Goal: Information Seeking & Learning: Learn about a topic

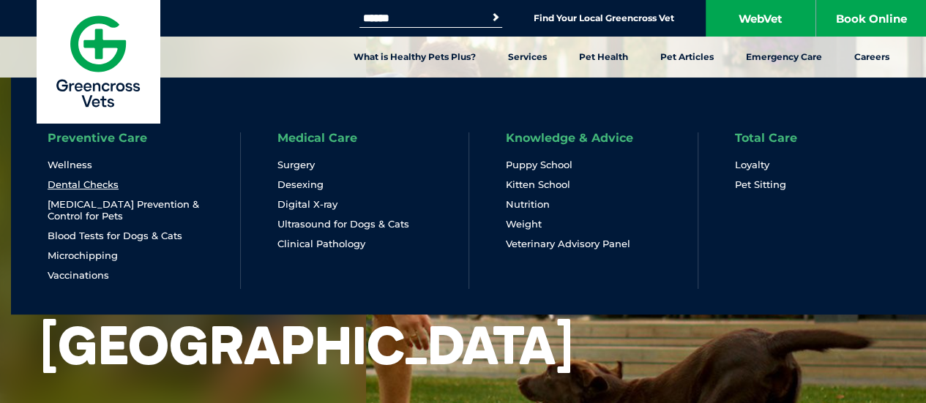
click at [83, 183] on link "Dental Checks" at bounding box center [83, 185] width 71 height 12
click at [102, 179] on link "Dental Checks" at bounding box center [83, 185] width 71 height 12
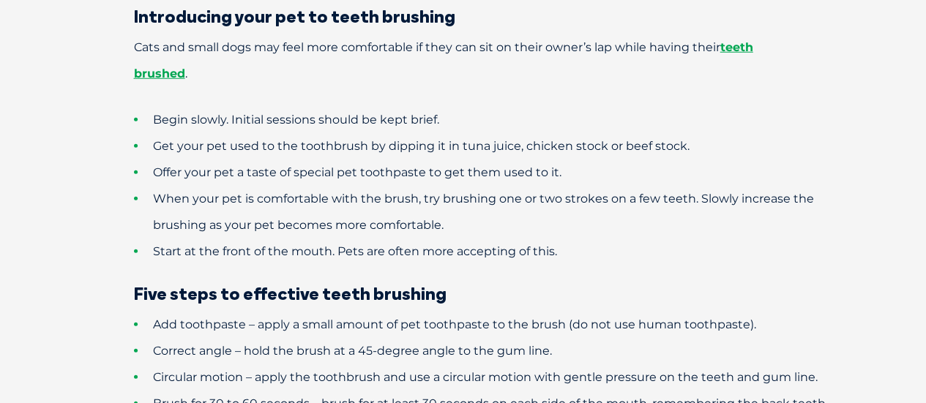
scroll to position [1976, 0]
